Goal: Task Accomplishment & Management: Complete application form

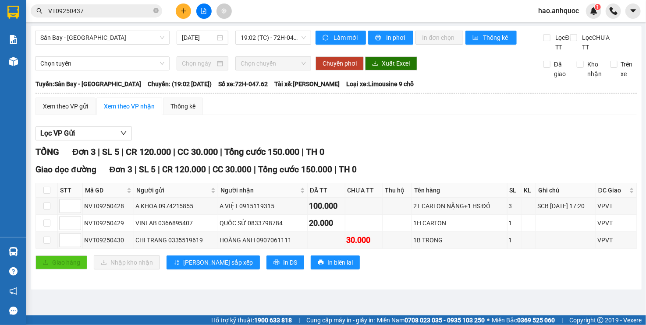
click at [102, 42] on span "Sân Bay - [GEOGRAPHIC_DATA]" at bounding box center [102, 37] width 124 height 13
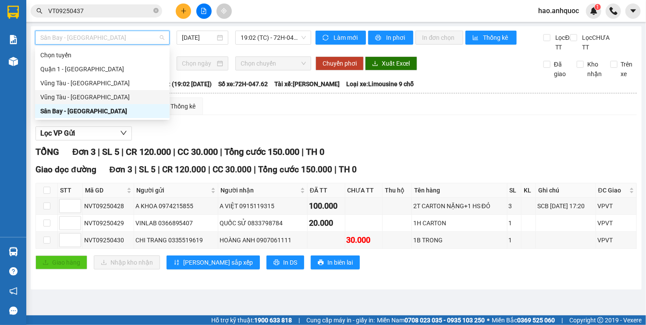
click at [85, 97] on div "Vũng Tàu - [GEOGRAPHIC_DATA]" at bounding box center [102, 97] width 124 height 10
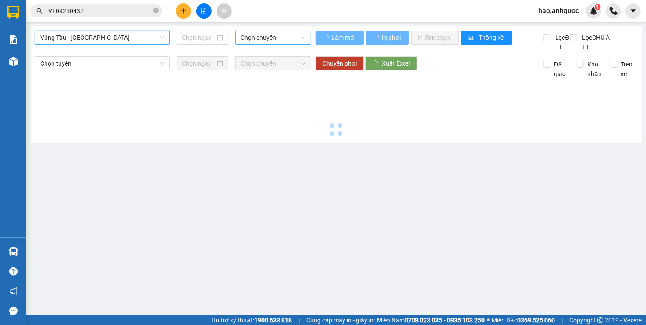
type input "[DATE]"
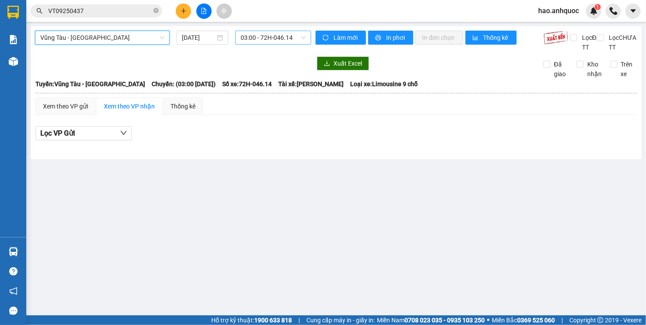
click at [255, 37] on span "03:00 - 72H-046.14" at bounding box center [272, 37] width 65 height 13
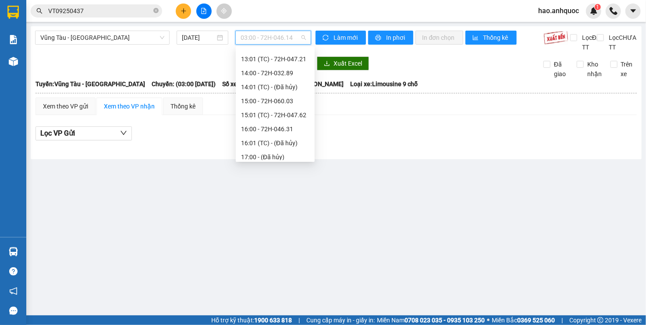
scroll to position [350, 0]
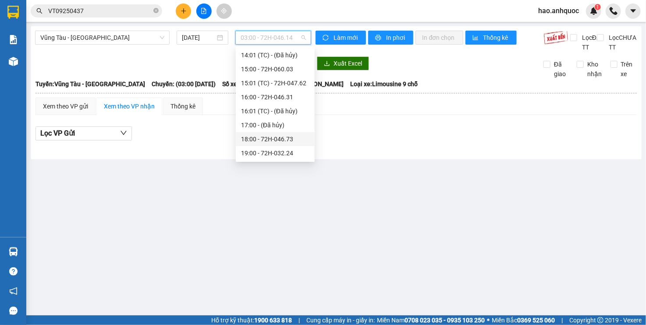
click at [271, 143] on div "18:00 - 72H-046.73" at bounding box center [275, 139] width 68 height 10
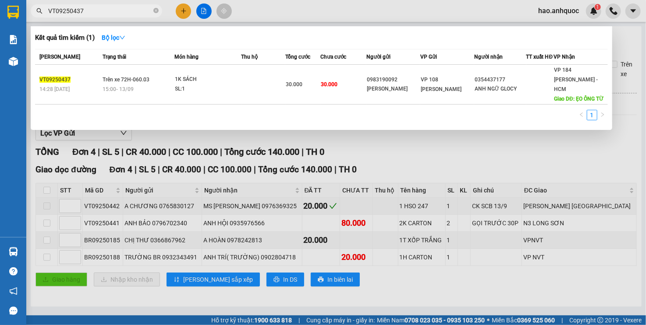
click at [126, 17] on span "VT09250437" at bounding box center [96, 10] width 131 height 13
click at [118, 14] on input "VT09250437" at bounding box center [99, 11] width 103 height 10
type input "N"
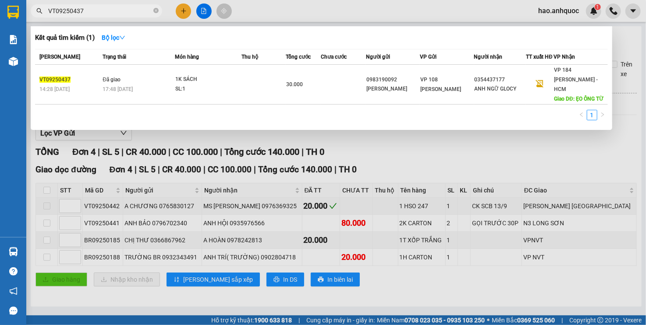
click at [93, 11] on input "VT09250437" at bounding box center [99, 11] width 103 height 10
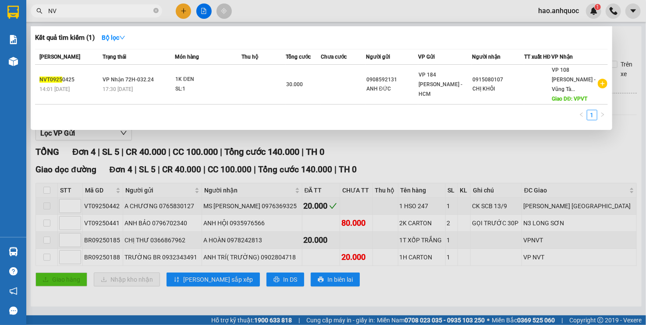
type input "N"
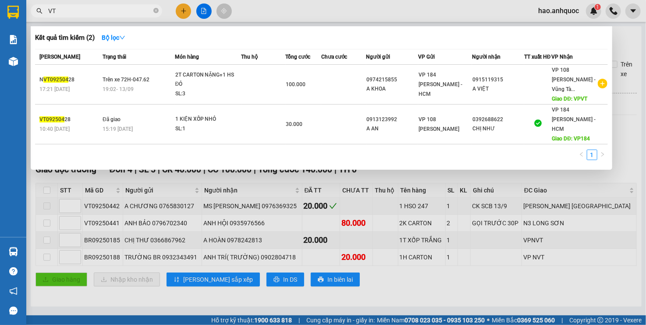
type input "V"
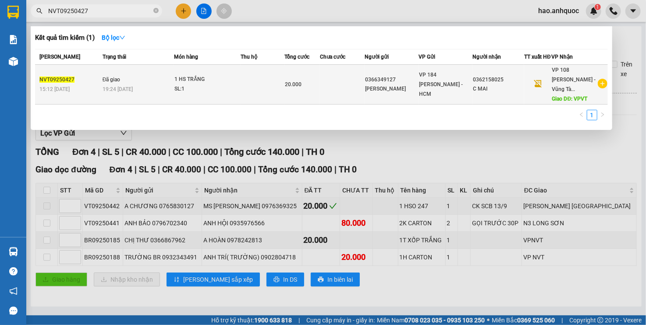
type input "NVT09250427"
click at [296, 87] on span "20.000" at bounding box center [293, 84] width 17 height 6
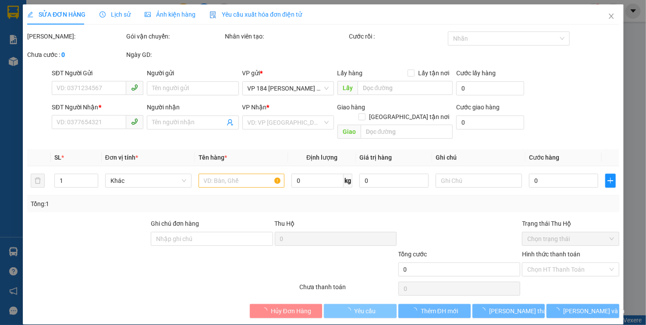
type input "0366349127"
type input "[PERSON_NAME]"
type input "0362158025"
type input "C MAI"
type input "VPVT"
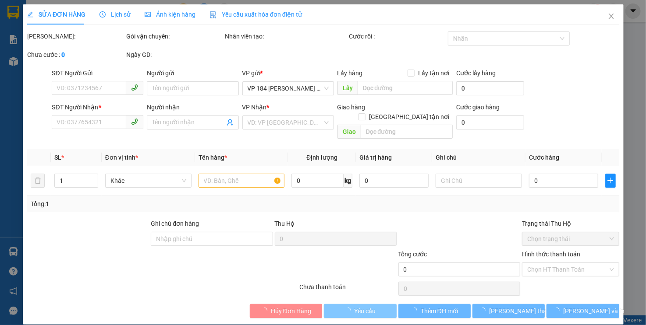
type input "TM 13/9 VP184 HẢO"
type input "20.000"
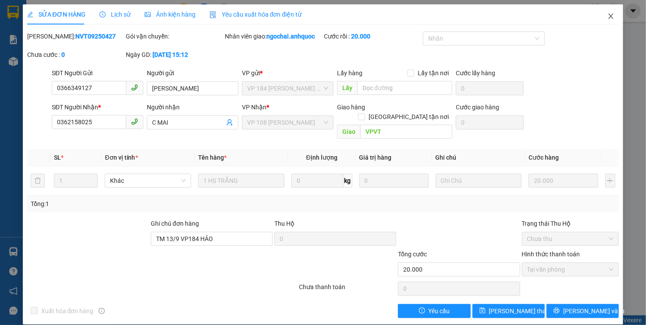
click at [613, 17] on icon "close" at bounding box center [610, 16] width 7 height 7
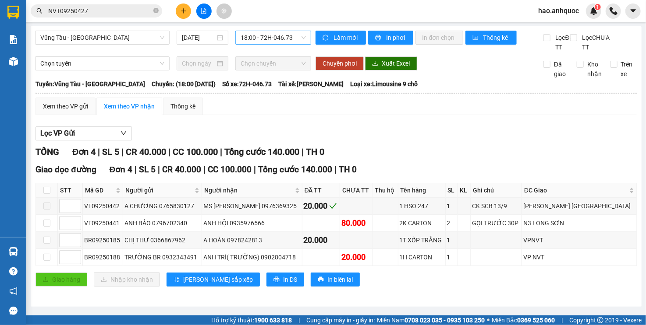
click at [259, 41] on span "18:00 - 72H-046.73" at bounding box center [272, 37] width 65 height 13
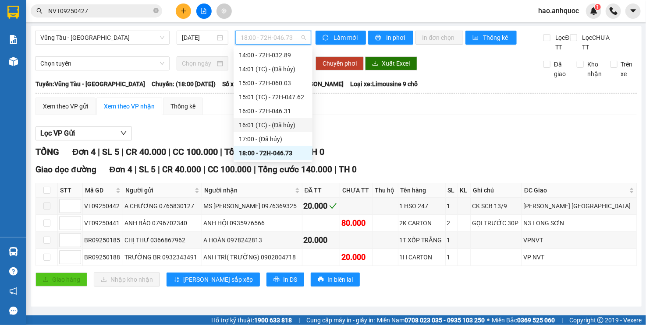
scroll to position [350, 0]
click at [258, 152] on div "19:00 - 72H-032.24" at bounding box center [273, 153] width 68 height 10
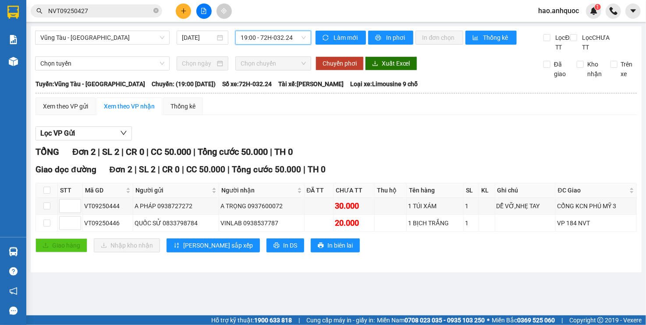
click at [243, 38] on span "19:00 - 72H-032.24" at bounding box center [272, 37] width 65 height 13
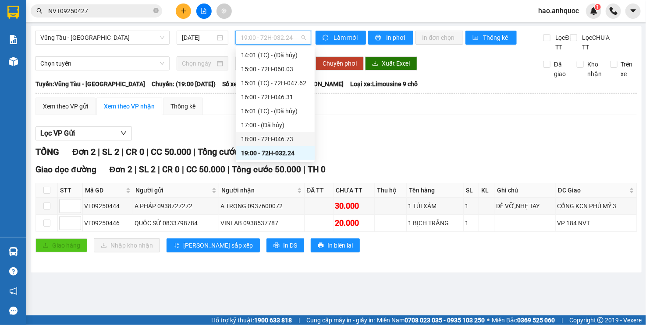
click at [259, 140] on div "18:00 - 72H-046.73" at bounding box center [275, 139] width 68 height 10
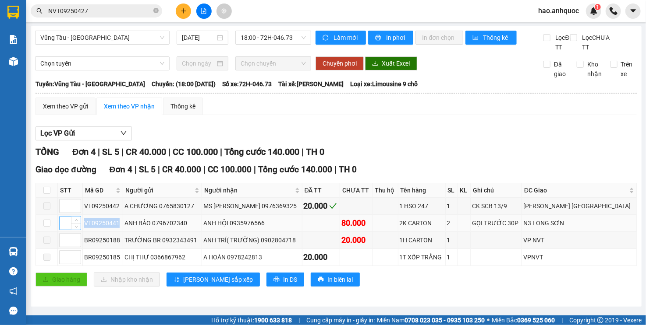
drag, startPoint x: 121, startPoint y: 233, endPoint x: 81, endPoint y: 238, distance: 41.0
click at [81, 232] on tr "VT09250441 ANH BẢO 0796702340 ANH HỘI 0935976566 80.000 2K CARTON 2 GỌI TRƯỚC 3…" at bounding box center [336, 223] width 600 height 17
copy tr "VT09250441"
click at [91, 12] on input "NVT09250427" at bounding box center [99, 11] width 103 height 10
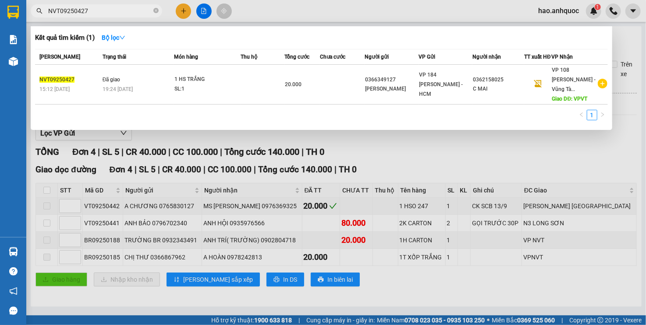
click at [91, 12] on input "NVT09250427" at bounding box center [99, 11] width 103 height 10
paste input "VT09250441"
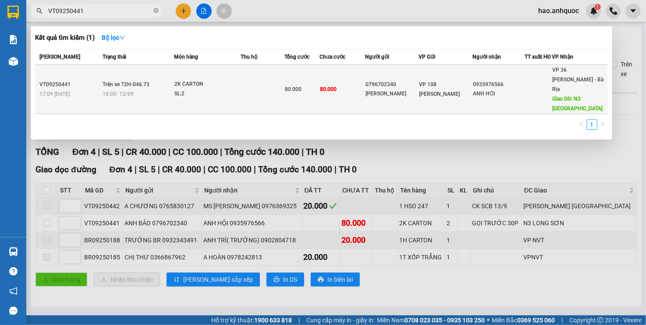
type input "VT09250441"
click at [155, 95] on div "18:00 [DATE]" at bounding box center [137, 94] width 71 height 10
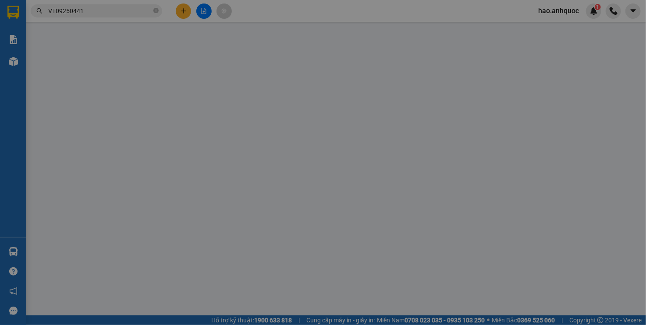
type input "0796702340"
type input "[PERSON_NAME]"
type input "0935976566"
type input "ANH HỘI"
type input "N3 LONG SƠN"
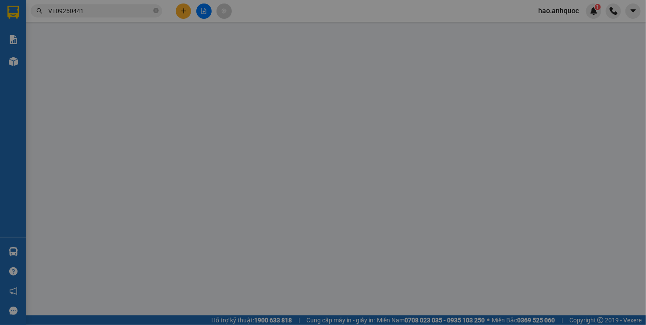
type input "80.000"
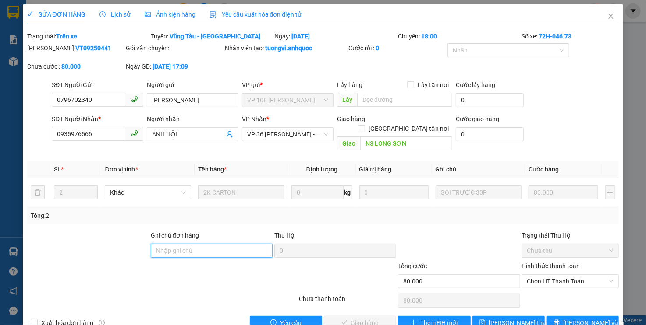
click at [175, 244] on input "Ghi chú đơn hàng" at bounding box center [212, 251] width 122 height 14
type input "TM 13/9 VP184 HẢO"
click at [557, 275] on span "Chọn HT Thanh Toán" at bounding box center [570, 281] width 87 height 13
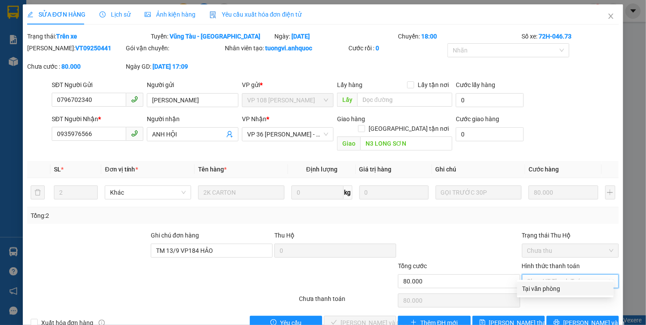
click at [551, 287] on div "Tại văn phòng" at bounding box center [565, 289] width 86 height 10
type input "0"
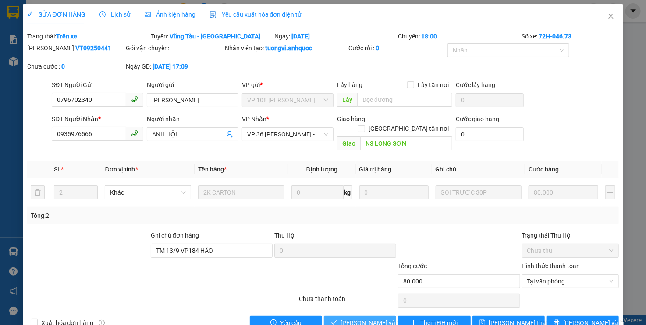
click at [364, 318] on span "[PERSON_NAME] và Giao hàng" at bounding box center [382, 323] width 84 height 10
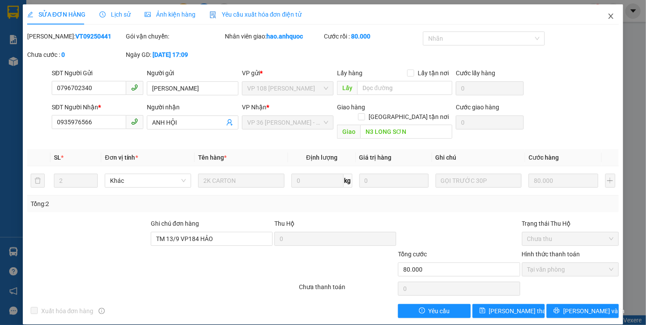
click at [613, 14] on icon "close" at bounding box center [610, 16] width 5 height 5
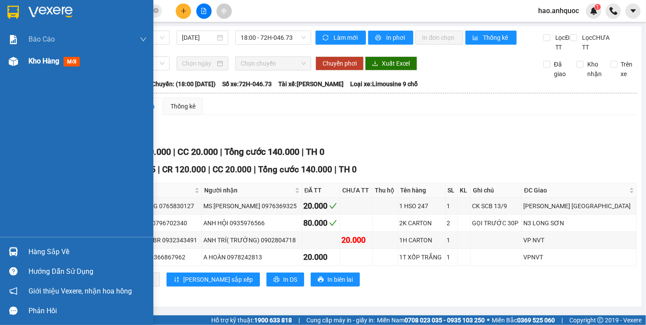
click at [11, 61] on img at bounding box center [13, 61] width 9 height 9
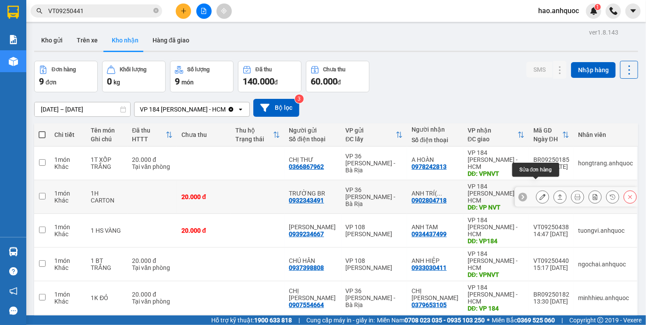
click at [539, 194] on icon at bounding box center [542, 197] width 6 height 6
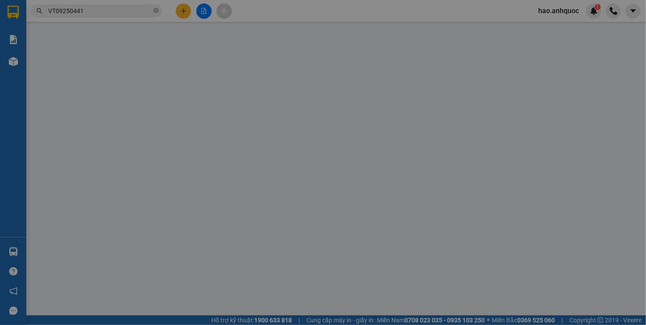
type input "0932343491"
type input "TRƯỜNG BR"
type input "0902804718"
type input "ANH TRÍ( TRƯỜNG)"
type input "VP NVT"
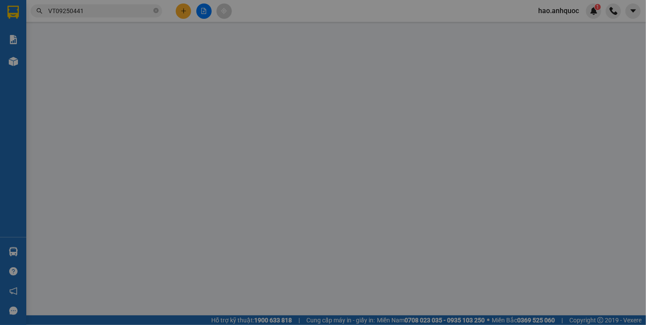
type input "20.000"
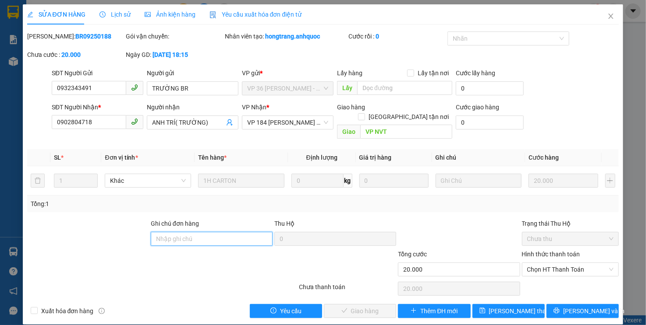
click at [172, 232] on input "Ghi chú đơn hàng" at bounding box center [212, 239] width 122 height 14
type input "TM 13/9 VP184 HẢO"
drag, startPoint x: 564, startPoint y: 260, endPoint x: 559, endPoint y: 268, distance: 9.2
click at [563, 263] on span "Chọn HT Thanh Toán" at bounding box center [570, 269] width 87 height 13
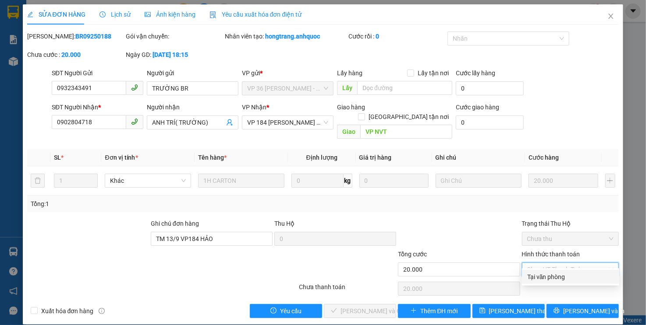
click at [554, 275] on div "Tại văn phòng" at bounding box center [570, 277] width 87 height 10
type input "0"
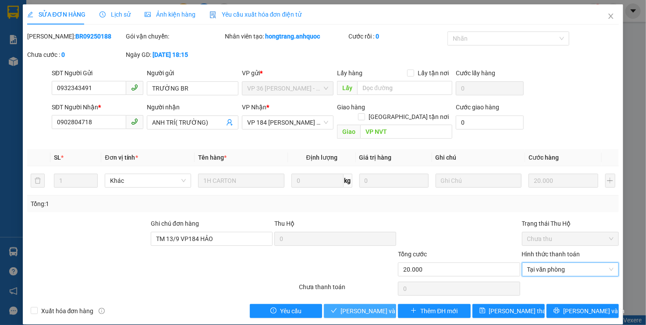
click at [349, 307] on span "[PERSON_NAME] và Giao hàng" at bounding box center [382, 312] width 84 height 10
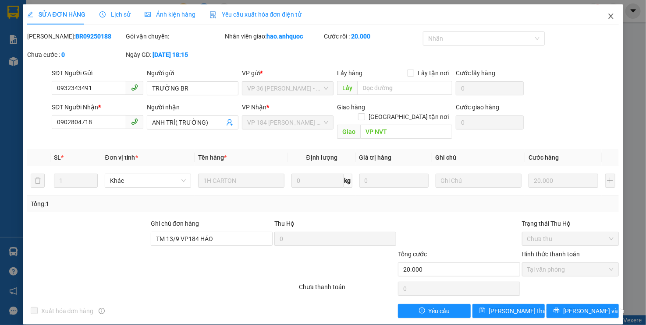
click at [610, 17] on icon "close" at bounding box center [610, 16] width 7 height 7
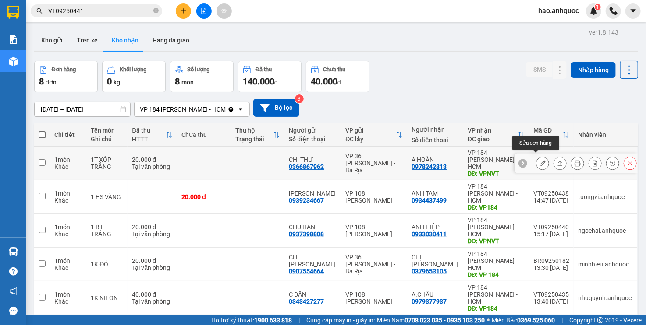
click at [539, 160] on icon at bounding box center [542, 163] width 6 height 6
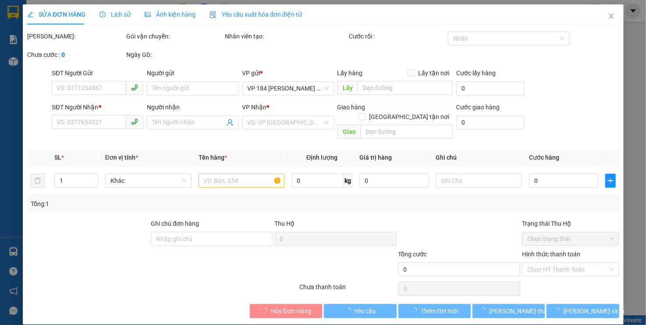
type input "0366867962"
type input "CHỊ THƯ"
type input "0978242813"
type input "A HOÀN"
type input "VPNVT"
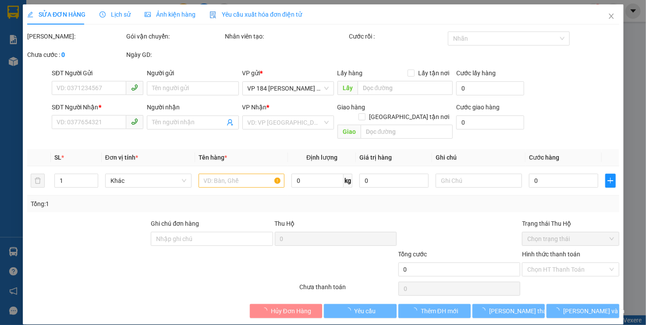
type input "20.000"
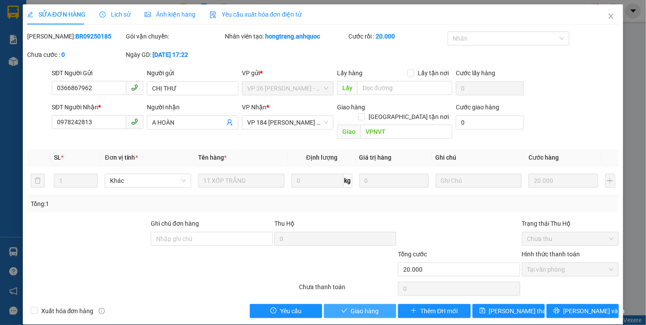
click at [363, 307] on span "Giao hàng" at bounding box center [365, 312] width 28 height 10
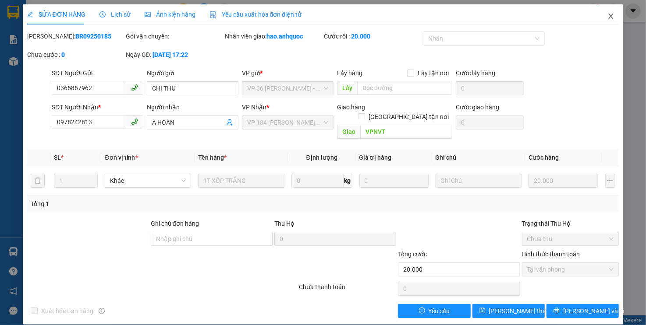
click at [609, 16] on icon "close" at bounding box center [610, 16] width 7 height 7
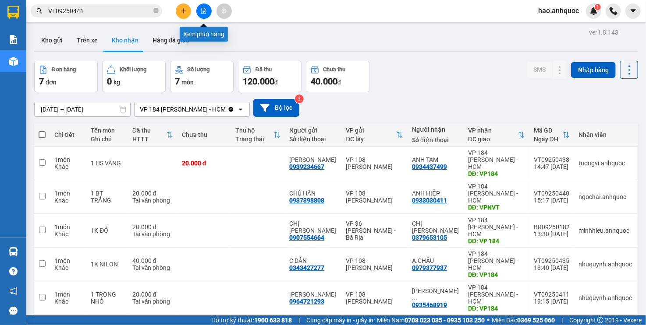
click at [204, 14] on icon "file-add" at bounding box center [203, 11] width 5 height 6
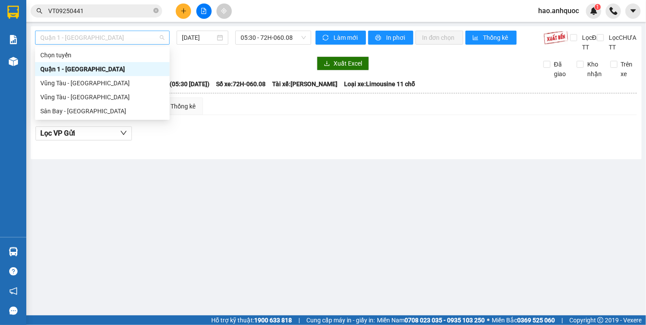
click at [125, 35] on span "Quận 1 - [GEOGRAPHIC_DATA]" at bounding box center [102, 37] width 124 height 13
click at [113, 98] on div "Vũng Tàu - [GEOGRAPHIC_DATA]" at bounding box center [102, 97] width 124 height 10
type input "[DATE]"
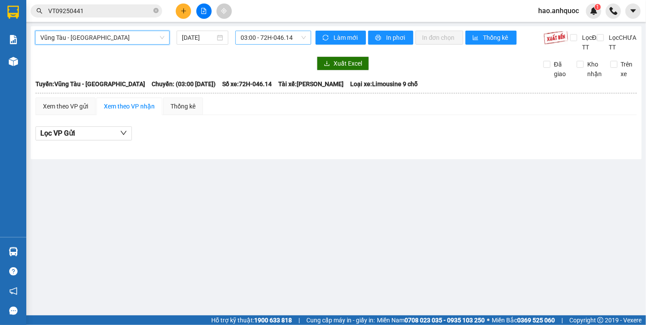
click at [251, 39] on span "03:00 - 72H-046.14" at bounding box center [272, 37] width 65 height 13
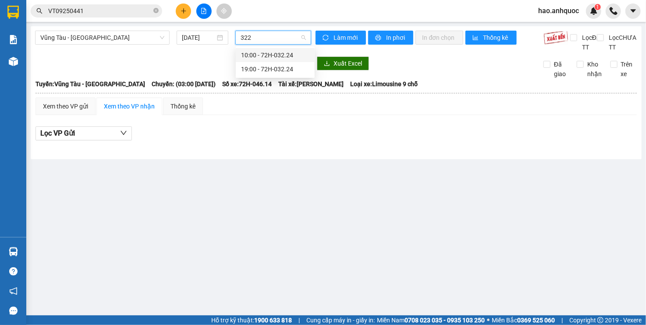
type input "3224"
click at [261, 64] on div "19:00 - 72H-032.24" at bounding box center [275, 69] width 79 height 14
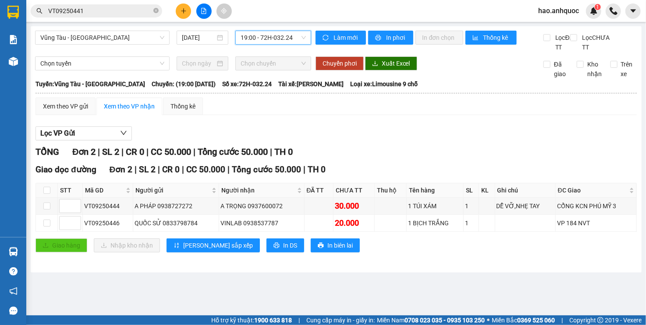
click at [184, 8] on icon "plus" at bounding box center [183, 11] width 6 height 6
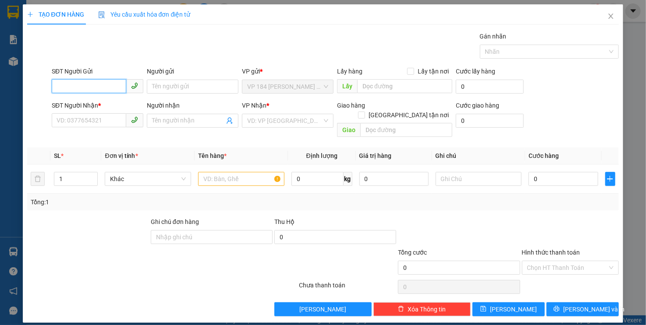
click at [96, 89] on input "SĐT Người Gửi" at bounding box center [89, 86] width 74 height 14
type input "0908690002"
click at [105, 101] on div "0908690002 - C HỒNG" at bounding box center [97, 104] width 81 height 10
type input "C HỒNG"
type input "0975553956"
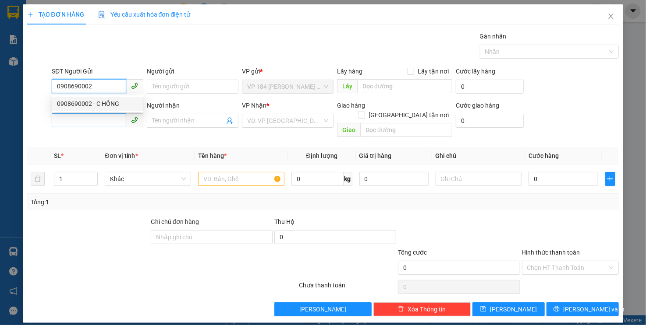
type input "C HẰNG"
type input "VPVT"
type input "TIỀN MẶT 14/3 VP 184"
type input "30.000"
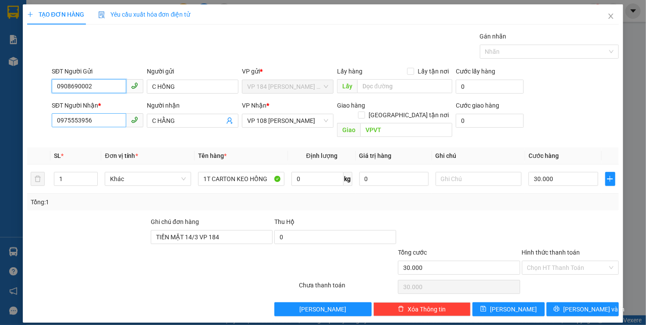
type input "0908690002"
click at [104, 120] on input "0975553956" at bounding box center [89, 120] width 74 height 14
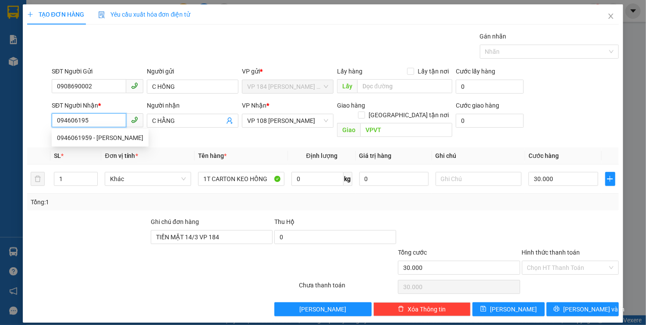
type input "0946061959"
click at [101, 137] on div "0946061959 - [PERSON_NAME]" at bounding box center [100, 138] width 86 height 10
type input "[PERSON_NAME]"
type input "VPBR"
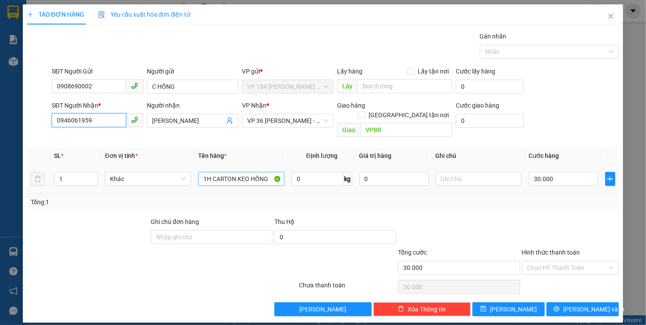
type input "0946061959"
click at [268, 173] on input "1H CARTON KEO HỒNG" at bounding box center [241, 179] width 86 height 14
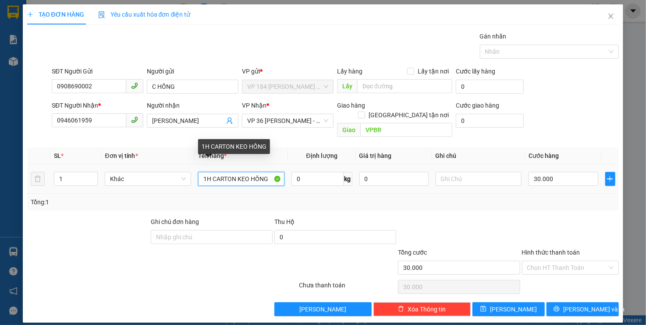
click at [268, 173] on input "1H CARTON KEO HỒNG" at bounding box center [241, 179] width 86 height 14
click at [224, 172] on input "1T CARON" at bounding box center [241, 179] width 86 height 14
type input "1T CARTON"
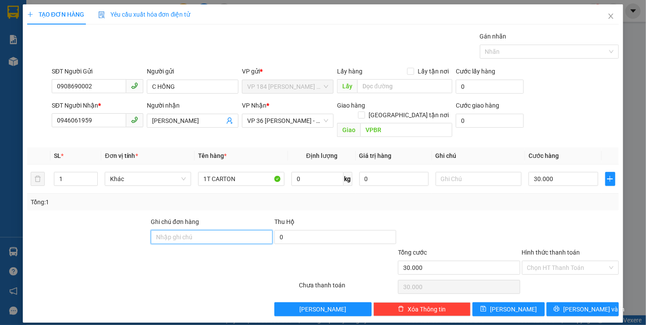
click at [207, 230] on input "Ghi chú đơn hàng" at bounding box center [212, 237] width 122 height 14
type input "TM 13/9 VP184 HẢO"
click at [543, 261] on input "Hình thức thanh toán" at bounding box center [567, 267] width 81 height 13
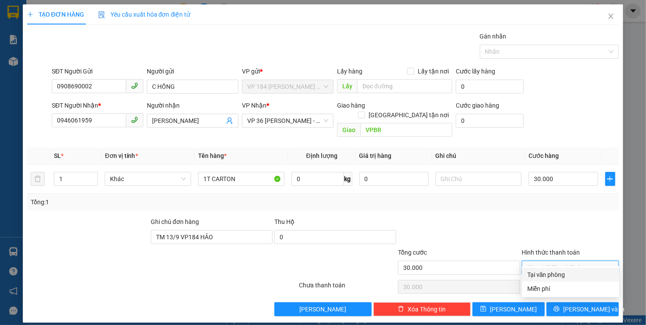
click at [543, 275] on div "Tại văn phòng" at bounding box center [570, 275] width 87 height 10
type input "0"
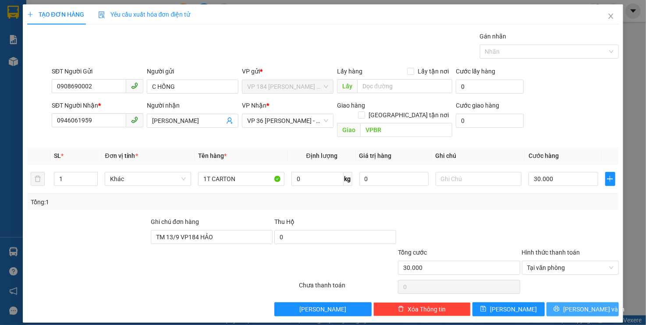
click at [559, 306] on icon "printer" at bounding box center [556, 309] width 6 height 6
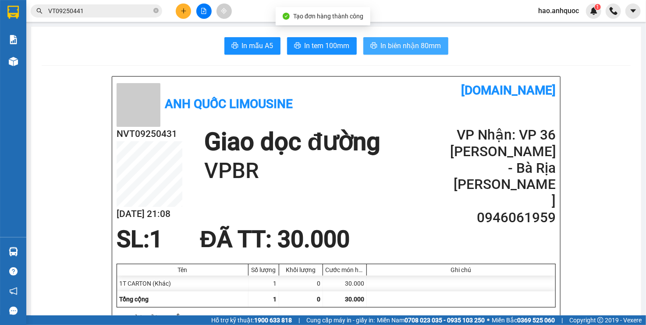
drag, startPoint x: 419, startPoint y: 46, endPoint x: 409, endPoint y: 124, distance: 78.2
click at [419, 46] on span "In biên nhận 80mm" at bounding box center [411, 45] width 60 height 11
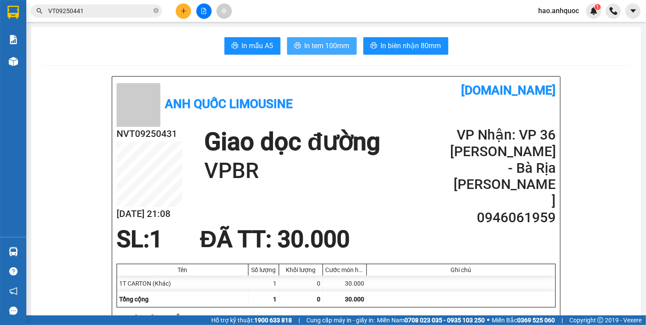
click at [306, 42] on span "In tem 100mm" at bounding box center [326, 45] width 45 height 11
click at [126, 10] on input "VT09250441" at bounding box center [99, 11] width 103 height 10
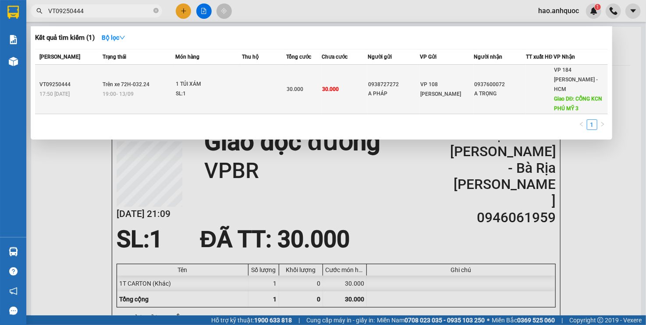
type input "VT09250444"
click at [213, 98] on div "SL: 1" at bounding box center [209, 94] width 66 height 10
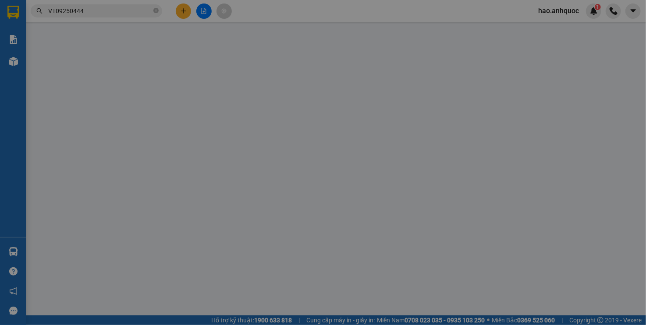
type input "0938727272"
type input "A PHÁP"
type input "0937600072"
type input "A TRỌNG"
type input "CỔNG KCN PHÚ MỸ 3"
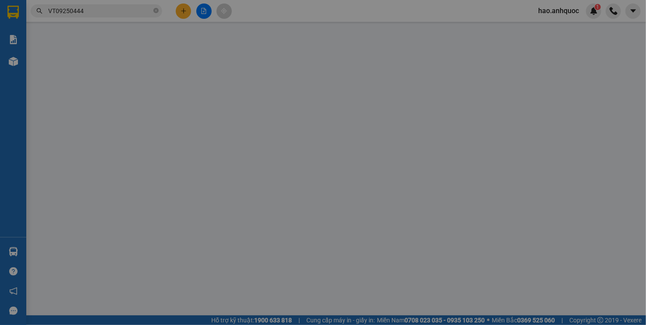
type input "30.000"
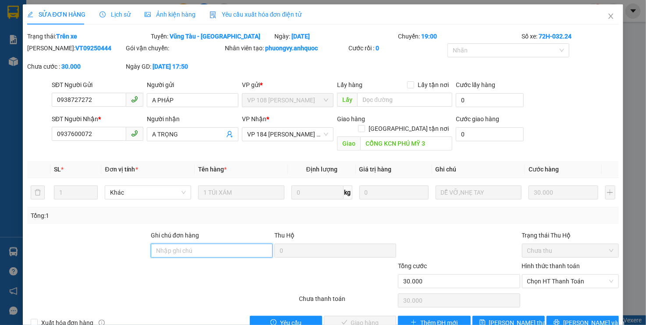
click at [195, 244] on input "Ghi chú đơn hàng" at bounding box center [212, 251] width 122 height 14
type input "TM 13/9 VP184 HẢO"
click at [563, 275] on span "Chọn HT Thanh Toán" at bounding box center [570, 281] width 87 height 13
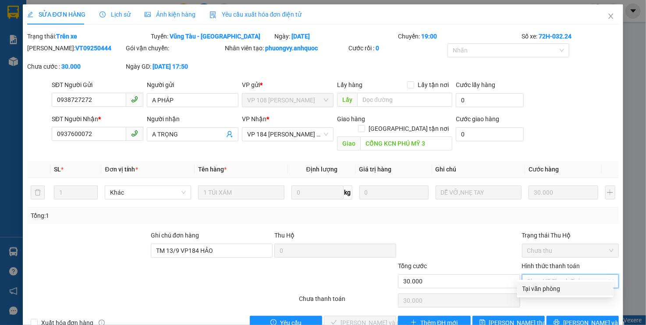
click at [548, 291] on div "Tại văn phòng" at bounding box center [565, 289] width 86 height 10
type input "0"
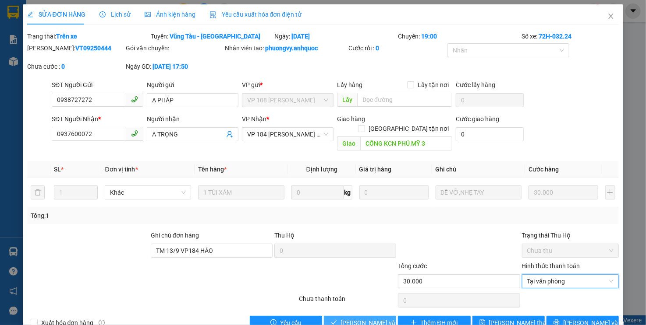
click at [352, 318] on span "[PERSON_NAME] và Giao hàng" at bounding box center [382, 323] width 84 height 10
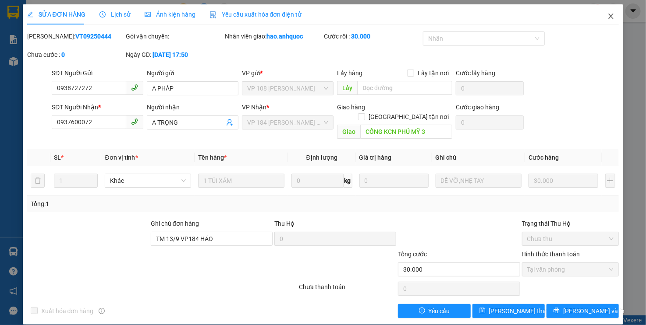
click at [611, 18] on icon "close" at bounding box center [610, 16] width 7 height 7
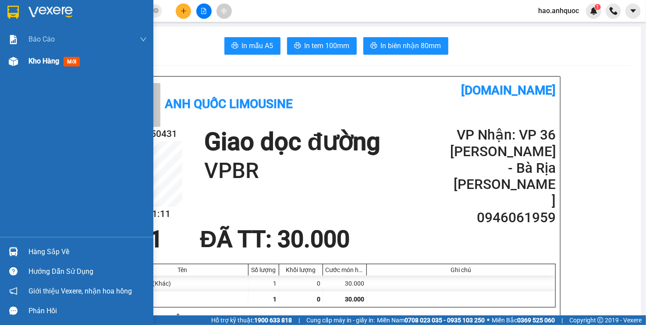
click at [14, 57] on img at bounding box center [13, 61] width 9 height 9
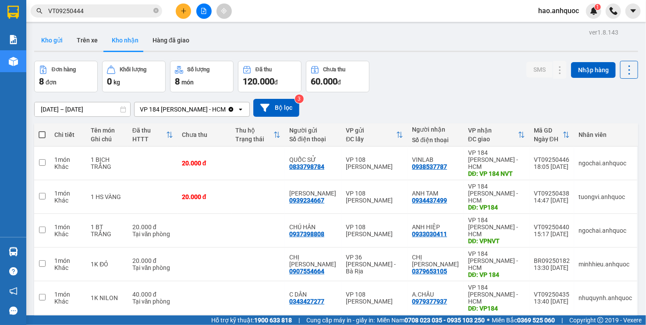
click at [47, 38] on button "Kho gửi" at bounding box center [51, 40] width 35 height 21
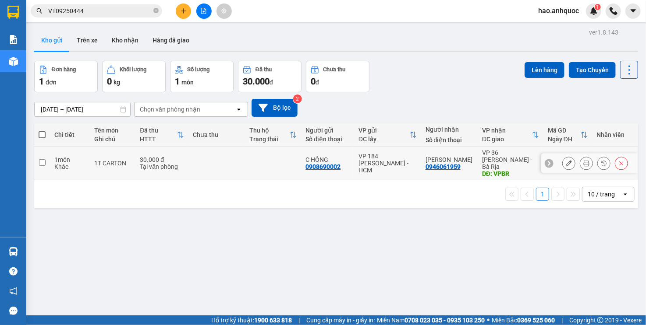
click at [170, 163] on div "Tại văn phòng" at bounding box center [162, 166] width 44 height 7
checkbox input "true"
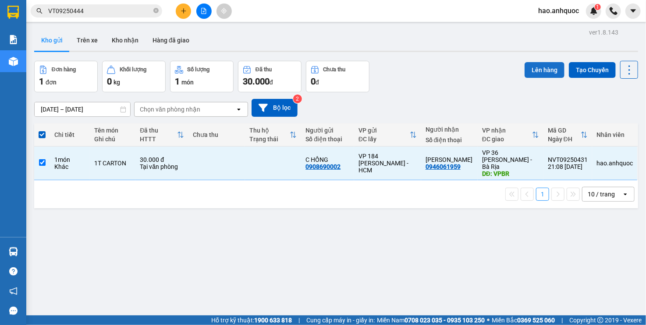
click at [546, 71] on button "Lên hàng" at bounding box center [544, 70] width 40 height 16
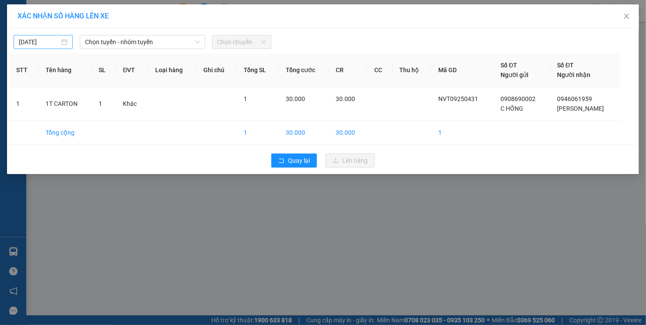
click at [32, 42] on input "[DATE]" at bounding box center [39, 42] width 41 height 10
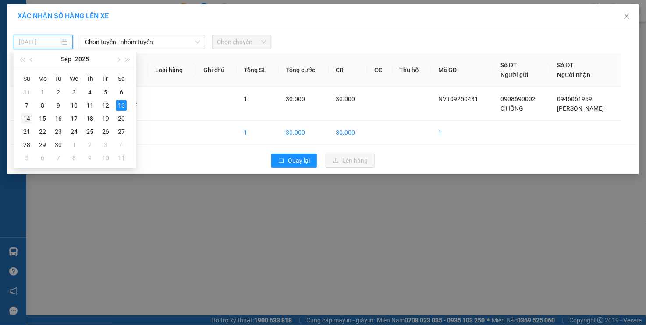
click at [28, 117] on div "14" at bounding box center [26, 118] width 11 height 11
type input "[DATE]"
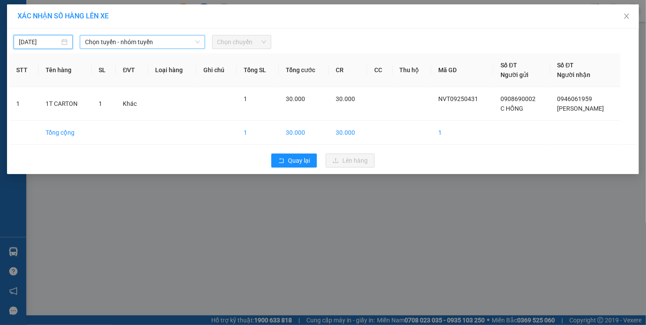
click at [89, 43] on span "Chọn tuyến - nhóm tuyến" at bounding box center [142, 41] width 115 height 13
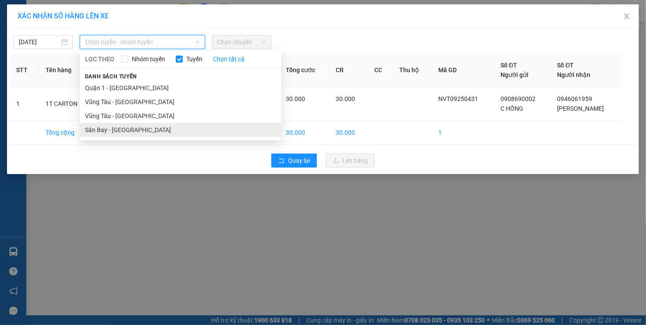
click at [125, 129] on li "Sân Bay - [GEOGRAPHIC_DATA]" at bounding box center [180, 130] width 201 height 14
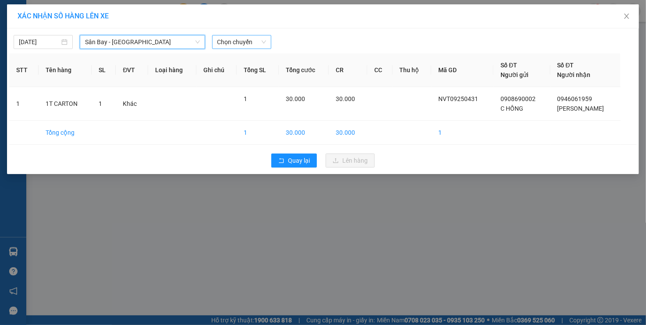
click at [240, 39] on span "Chọn chuyến" at bounding box center [241, 41] width 49 height 13
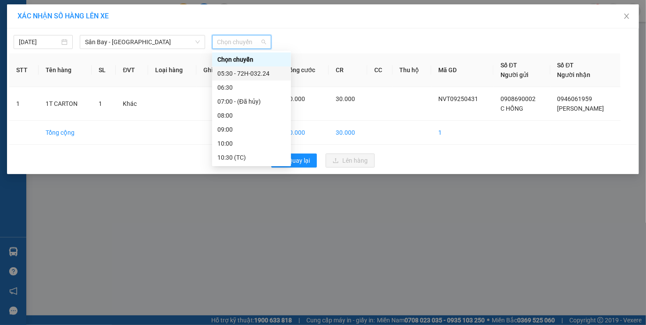
click at [234, 68] on div "05:30 - 72H-032.24" at bounding box center [251, 74] width 79 height 14
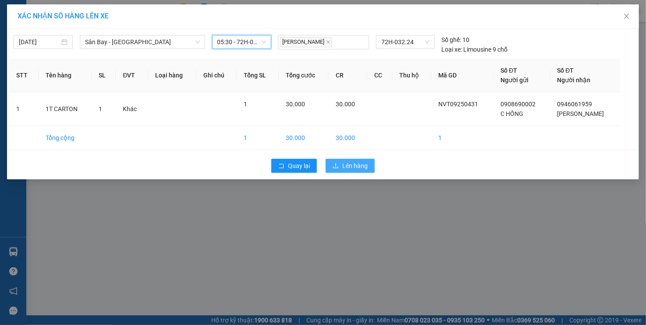
click at [355, 166] on span "Lên hàng" at bounding box center [354, 166] width 25 height 10
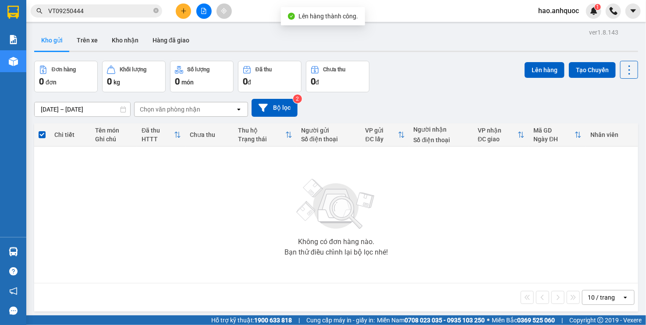
click at [205, 9] on icon "file-add" at bounding box center [204, 11] width 6 height 6
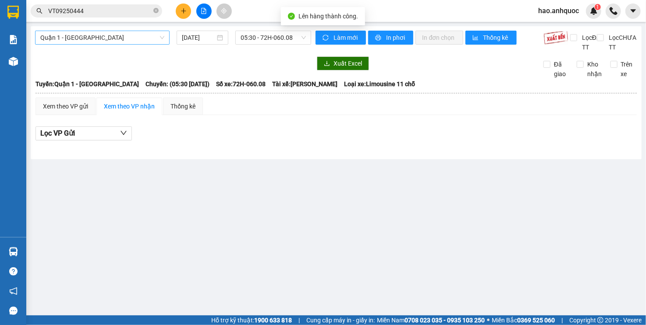
click at [92, 35] on span "Quận 1 - [GEOGRAPHIC_DATA]" at bounding box center [102, 37] width 124 height 13
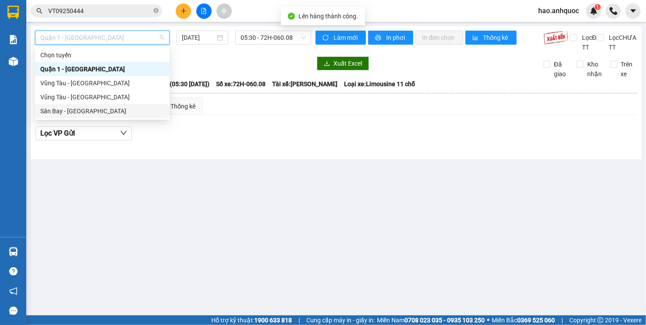
click at [85, 109] on div "Sân Bay - [GEOGRAPHIC_DATA]" at bounding box center [102, 111] width 124 height 10
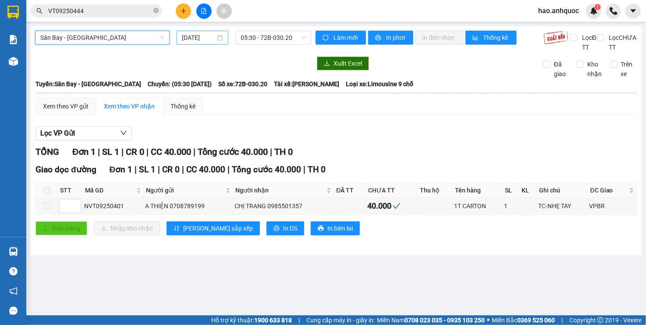
click at [207, 38] on input "[DATE]" at bounding box center [199, 38] width 34 height 10
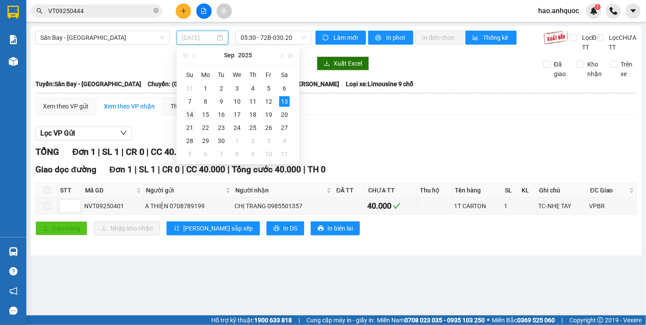
click at [191, 112] on div "14" at bounding box center [189, 114] width 11 height 11
type input "[DATE]"
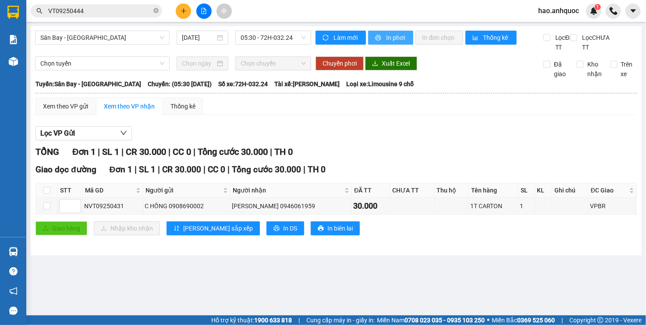
drag, startPoint x: 393, startPoint y: 35, endPoint x: 408, endPoint y: 126, distance: 91.4
click at [393, 35] on span "In phơi" at bounding box center [396, 38] width 20 height 10
drag, startPoint x: 393, startPoint y: 38, endPoint x: 396, endPoint y: 64, distance: 26.9
click at [393, 38] on span "In phơi" at bounding box center [396, 38] width 20 height 10
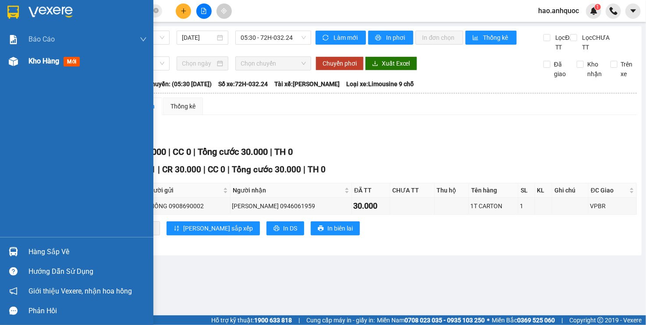
click at [13, 61] on img at bounding box center [13, 61] width 9 height 9
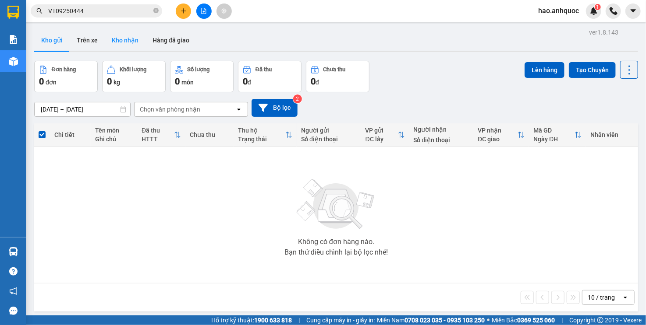
click at [123, 38] on button "Kho nhận" at bounding box center [125, 40] width 41 height 21
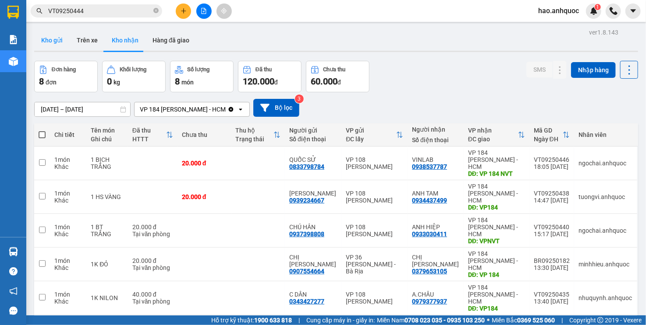
click at [53, 36] on button "Kho gửi" at bounding box center [51, 40] width 35 height 21
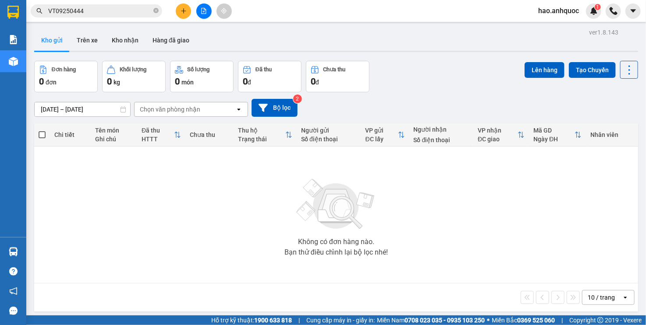
click at [565, 13] on span "hao.anhquoc" at bounding box center [558, 10] width 55 height 11
click at [553, 27] on span "Đăng xuất" at bounding box center [562, 27] width 37 height 10
